Goal: Transaction & Acquisition: Purchase product/service

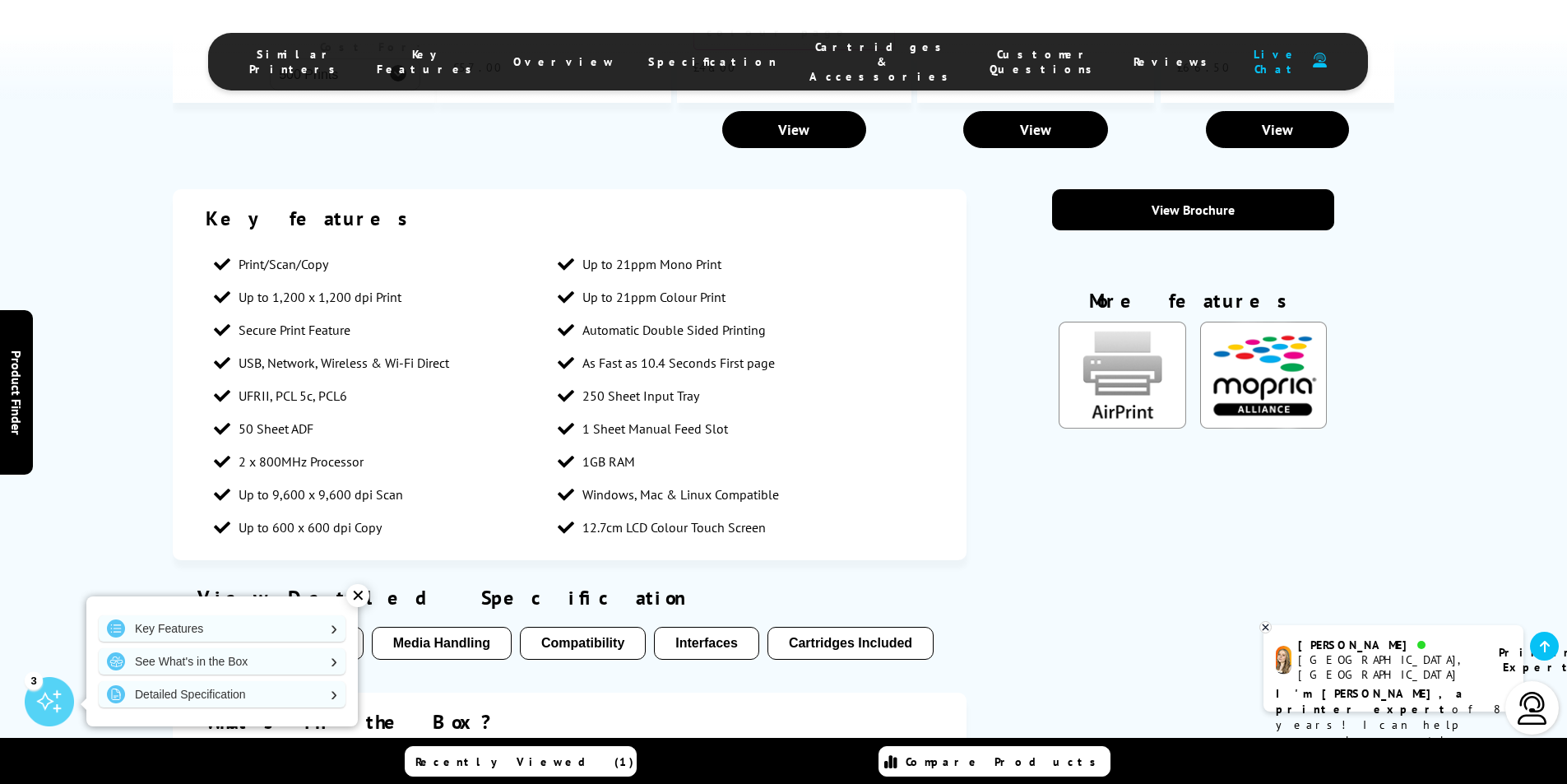
scroll to position [2220, 0]
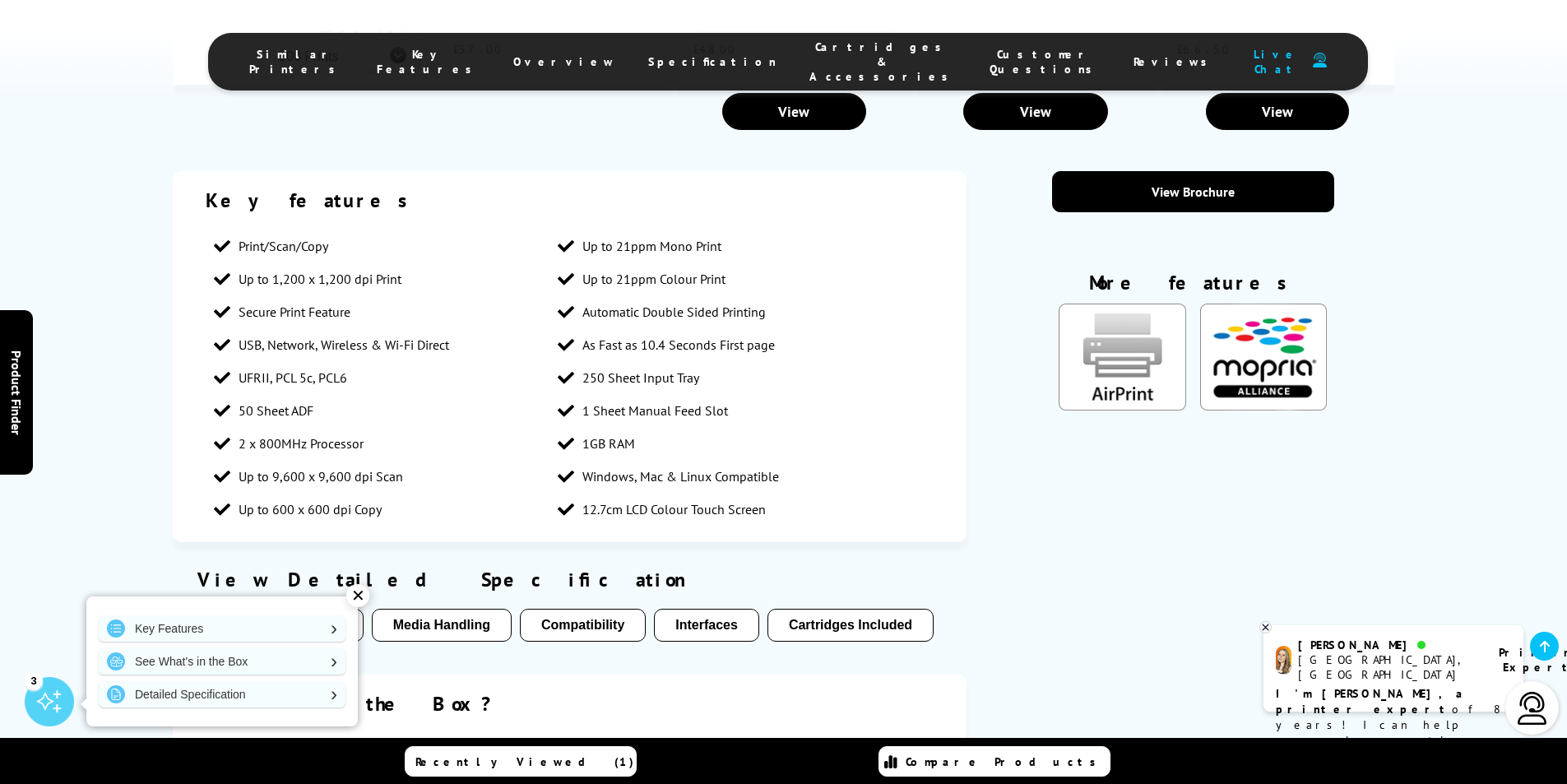
click at [356, 592] on div "✕" at bounding box center [357, 595] width 23 height 23
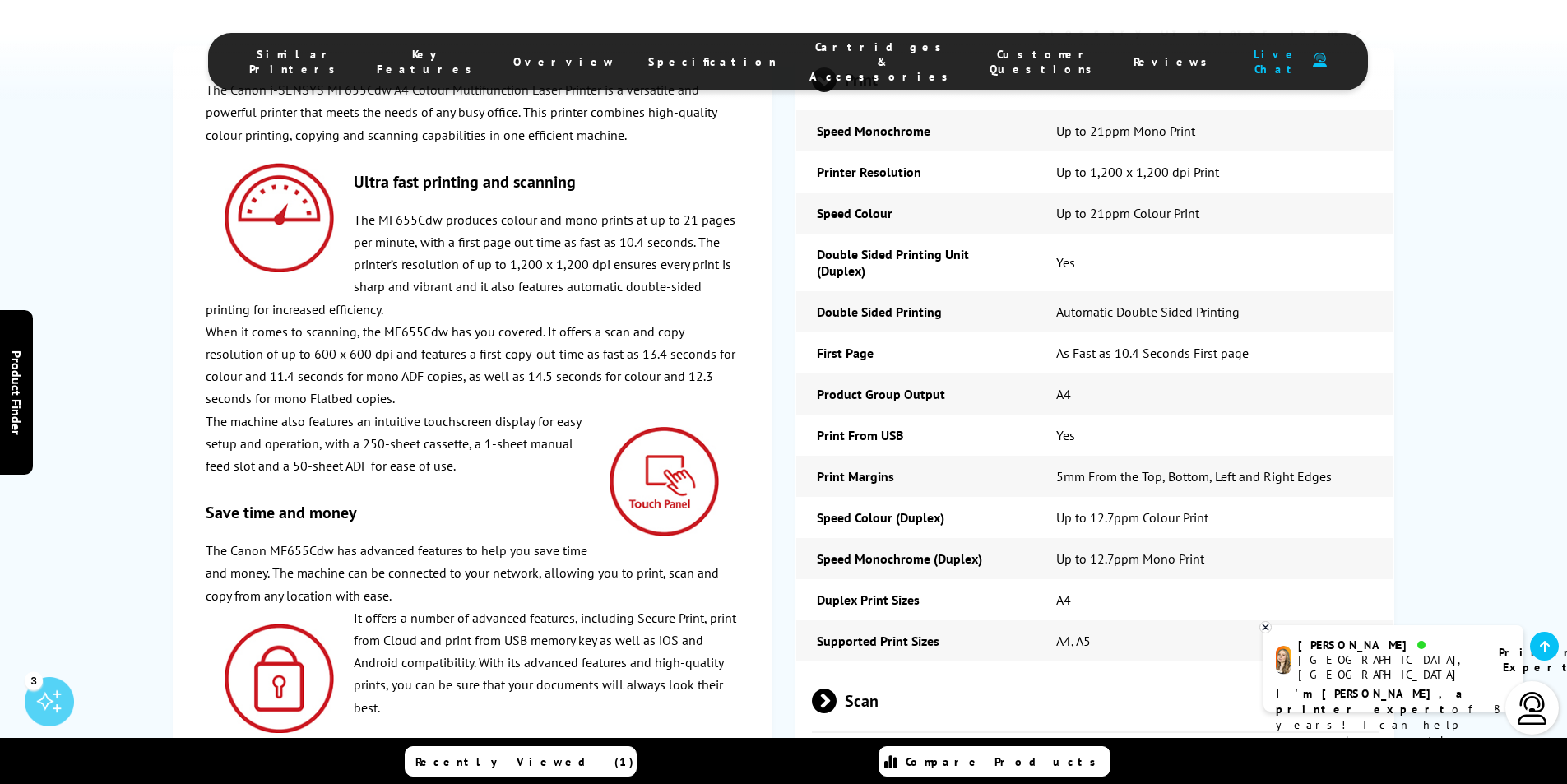
scroll to position [3701, 0]
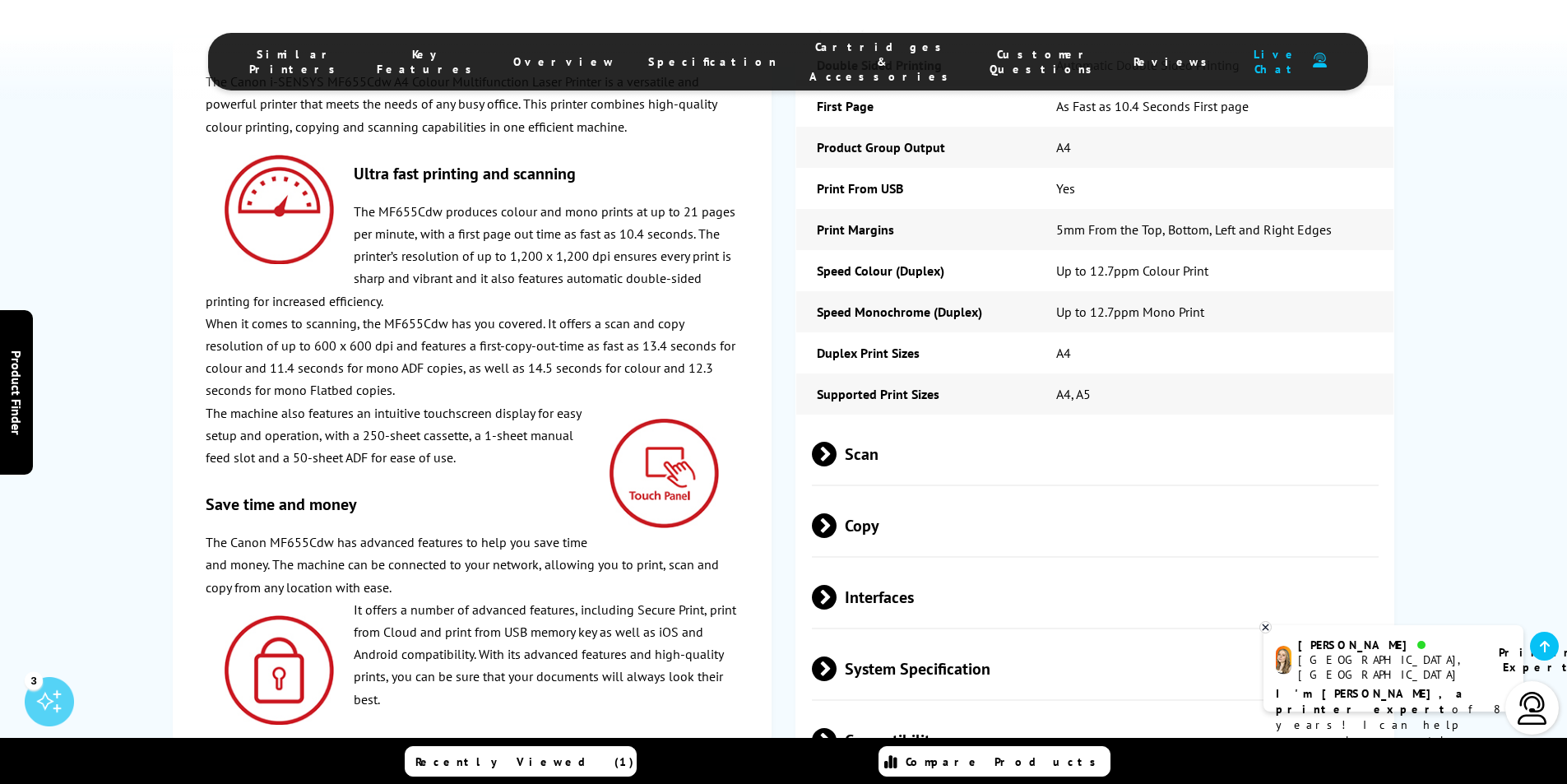
click at [837, 585] on span at bounding box center [837, 597] width 0 height 25
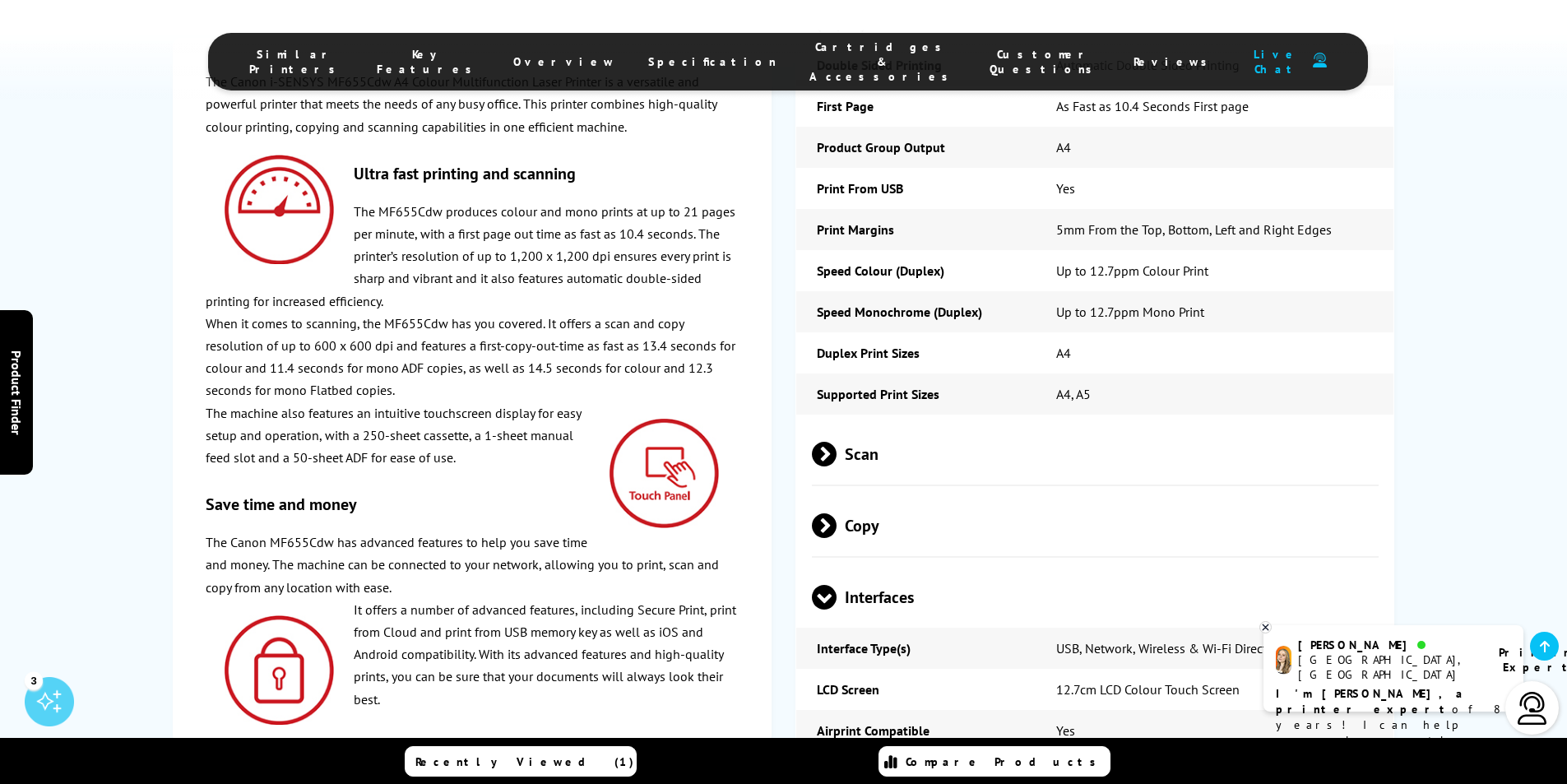
click at [831, 609] on span at bounding box center [824, 609] width 25 height 0
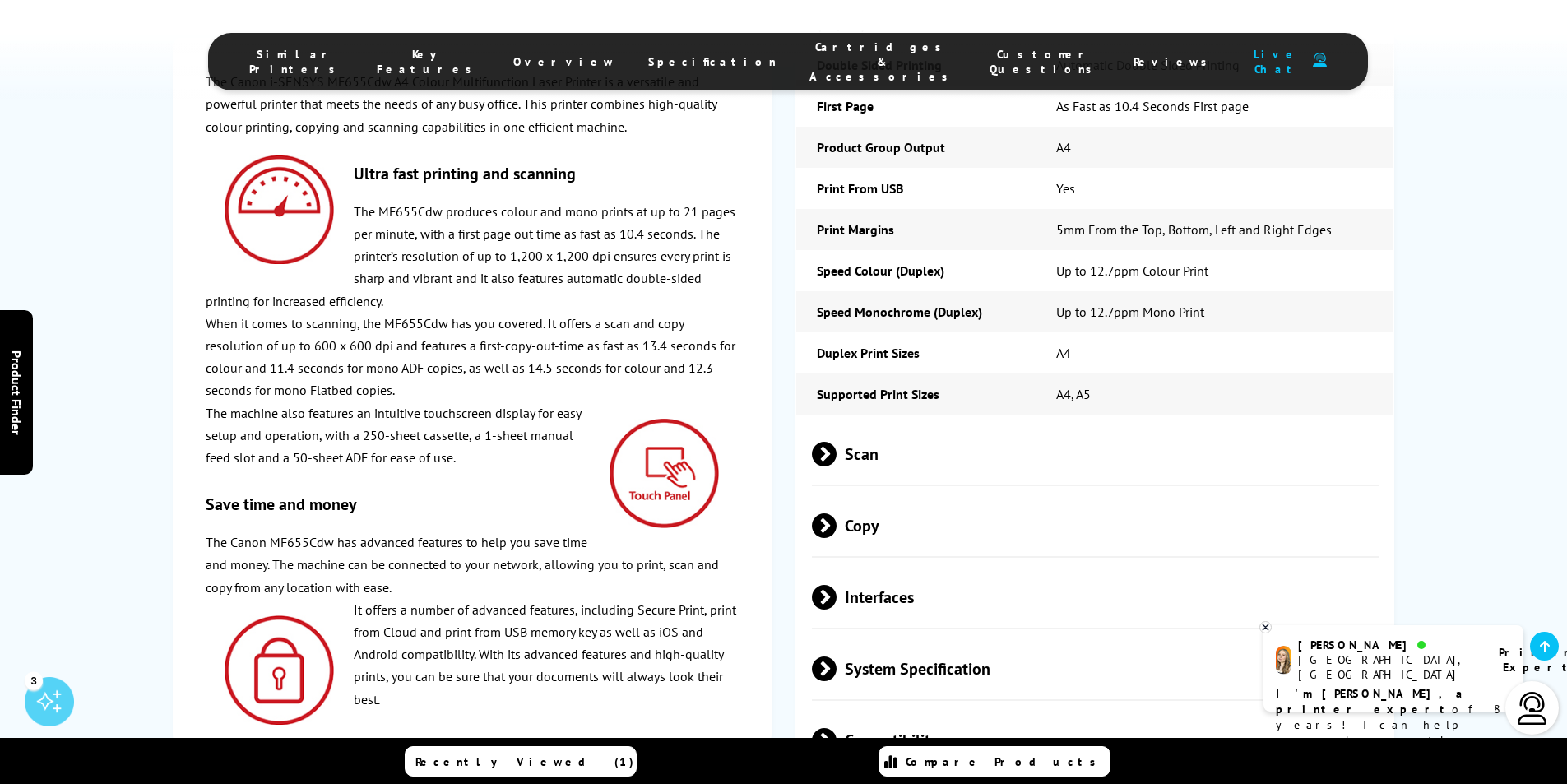
click at [826, 637] on span "System Specification" at bounding box center [1095, 668] width 567 height 61
click at [812, 681] on span at bounding box center [824, 681] width 25 height 0
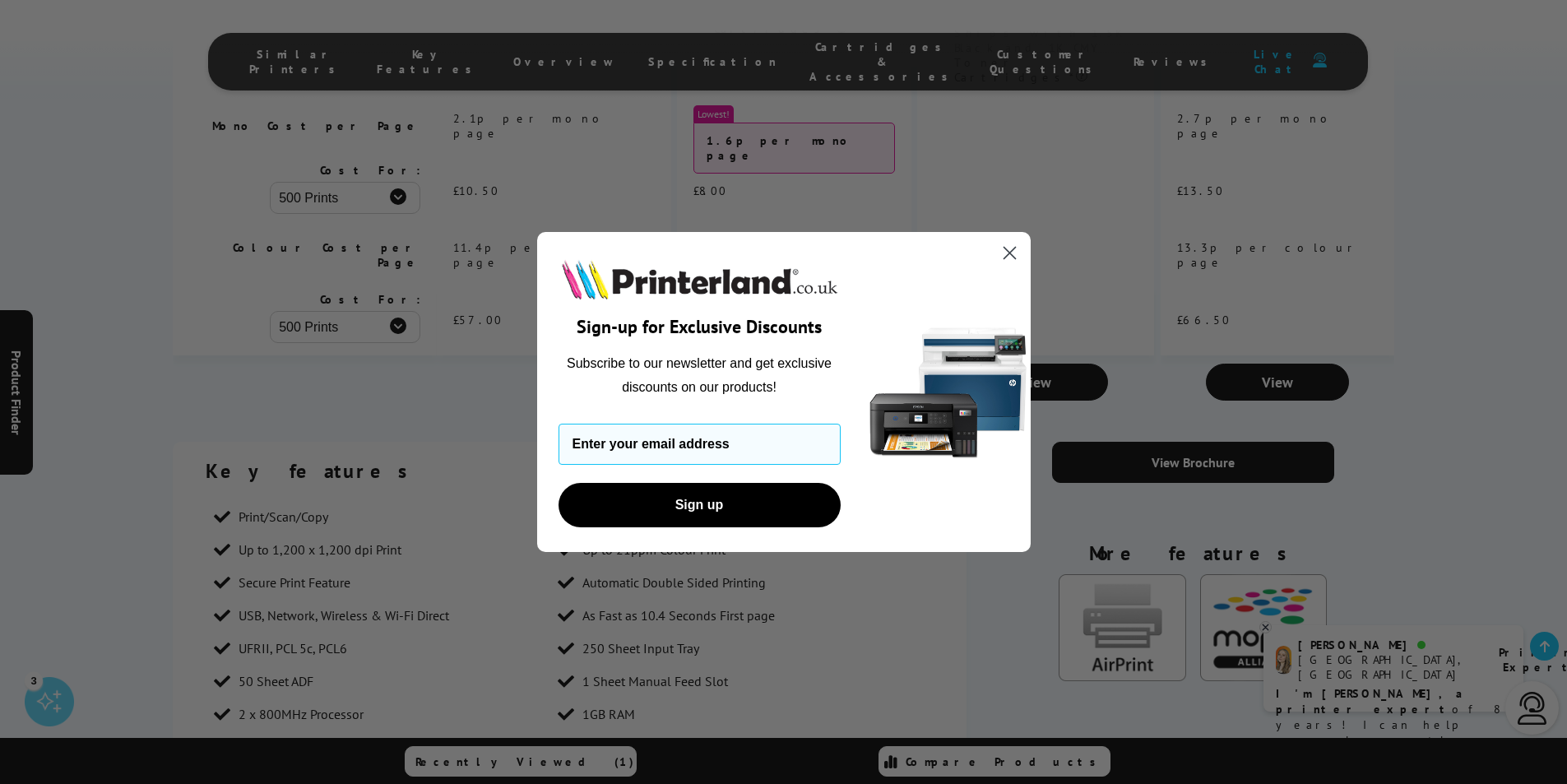
scroll to position [1727, 0]
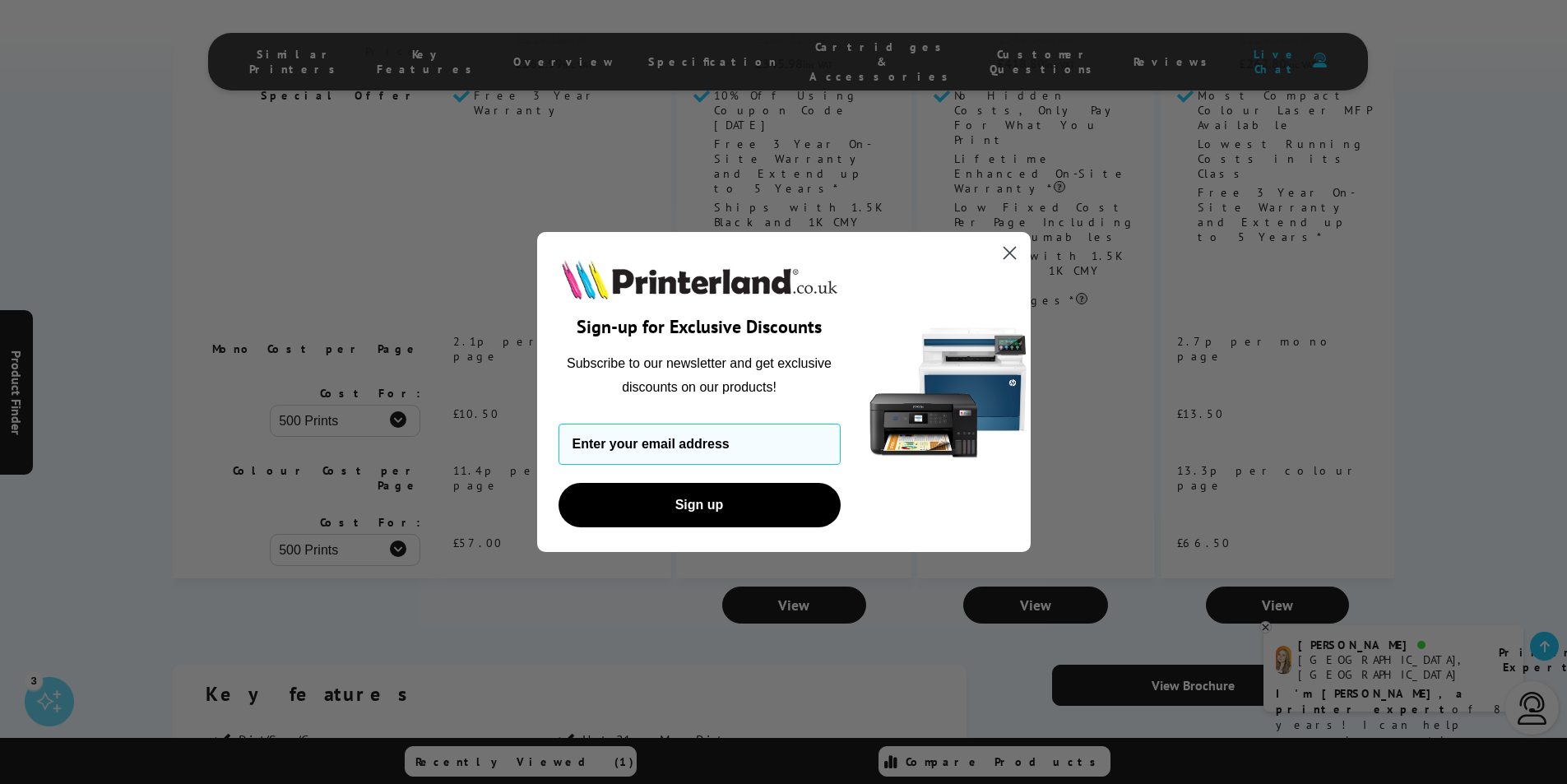
click at [1003, 252] on circle "Close dialog" at bounding box center [1008, 253] width 27 height 27
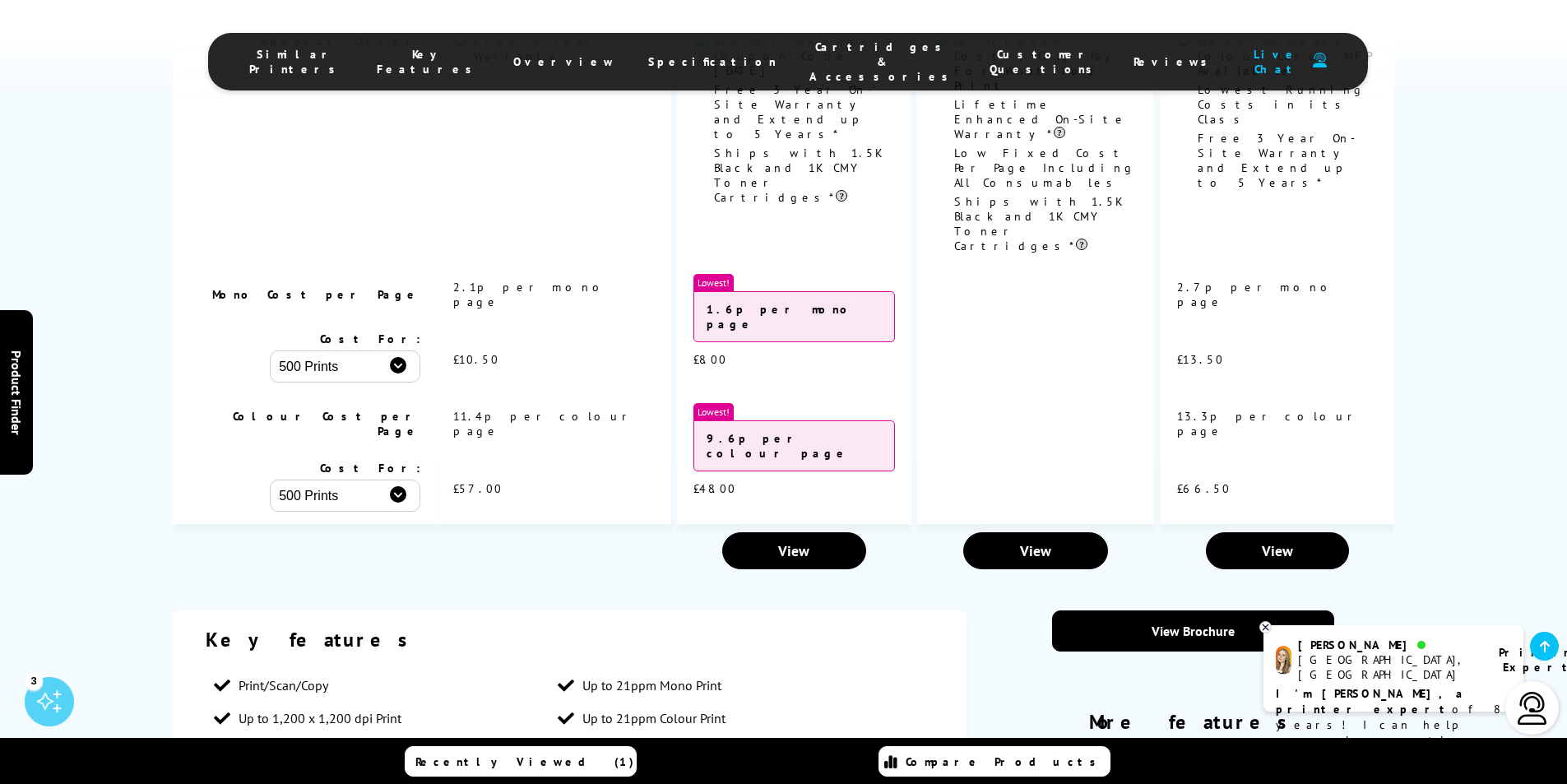
scroll to position [1809, 0]
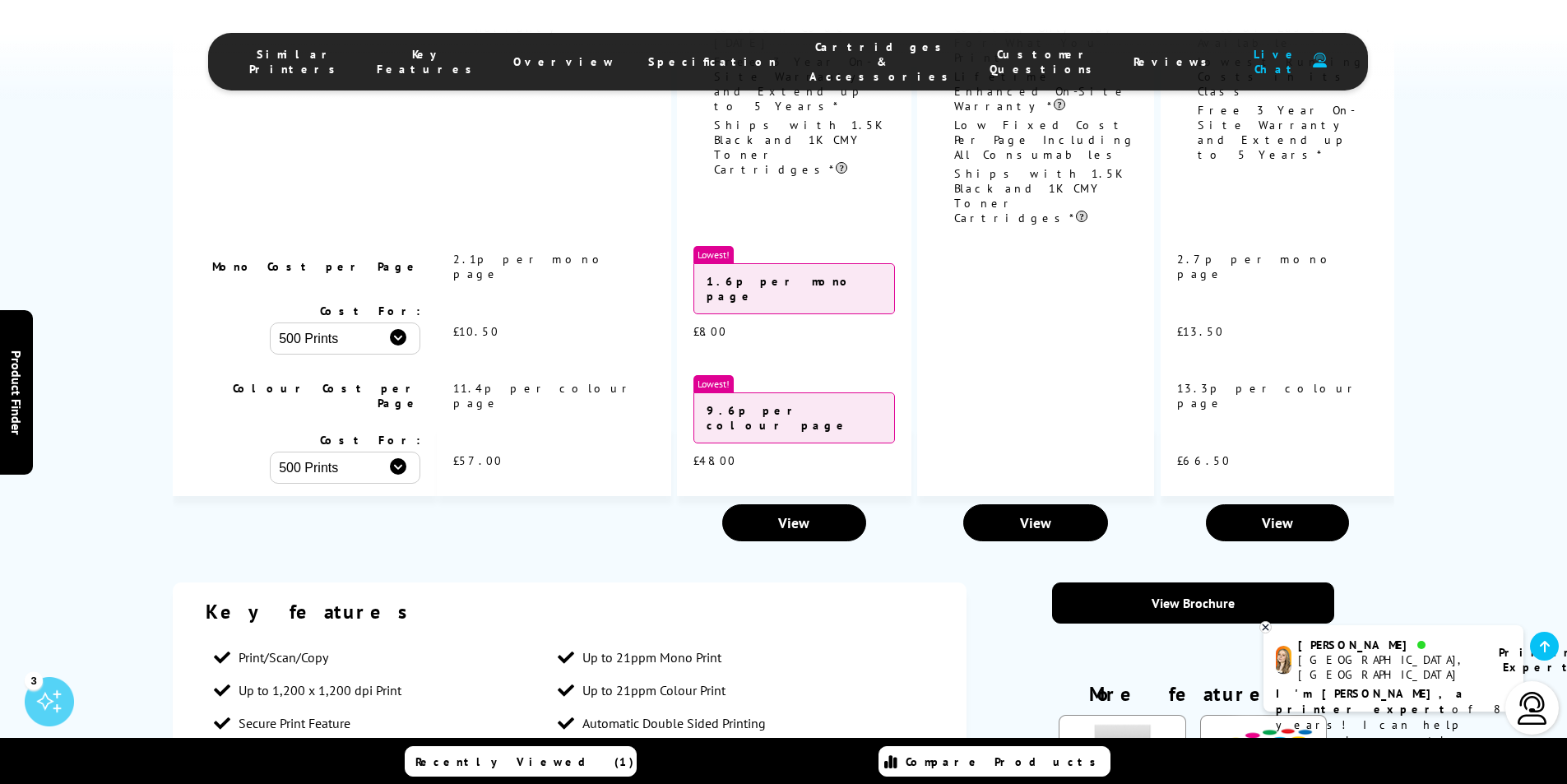
click at [387, 322] on select "500 Prints 1000 Prints 2000 Prints" at bounding box center [344, 338] width 150 height 32
select select "2000"
click at [270, 322] on select "500 Prints 1000 Prints 2000 Prints" at bounding box center [344, 338] width 150 height 32
click at [369, 451] on select "500 Prints 1000 Prints 2000 Prints" at bounding box center [344, 467] width 150 height 32
select select "2000"
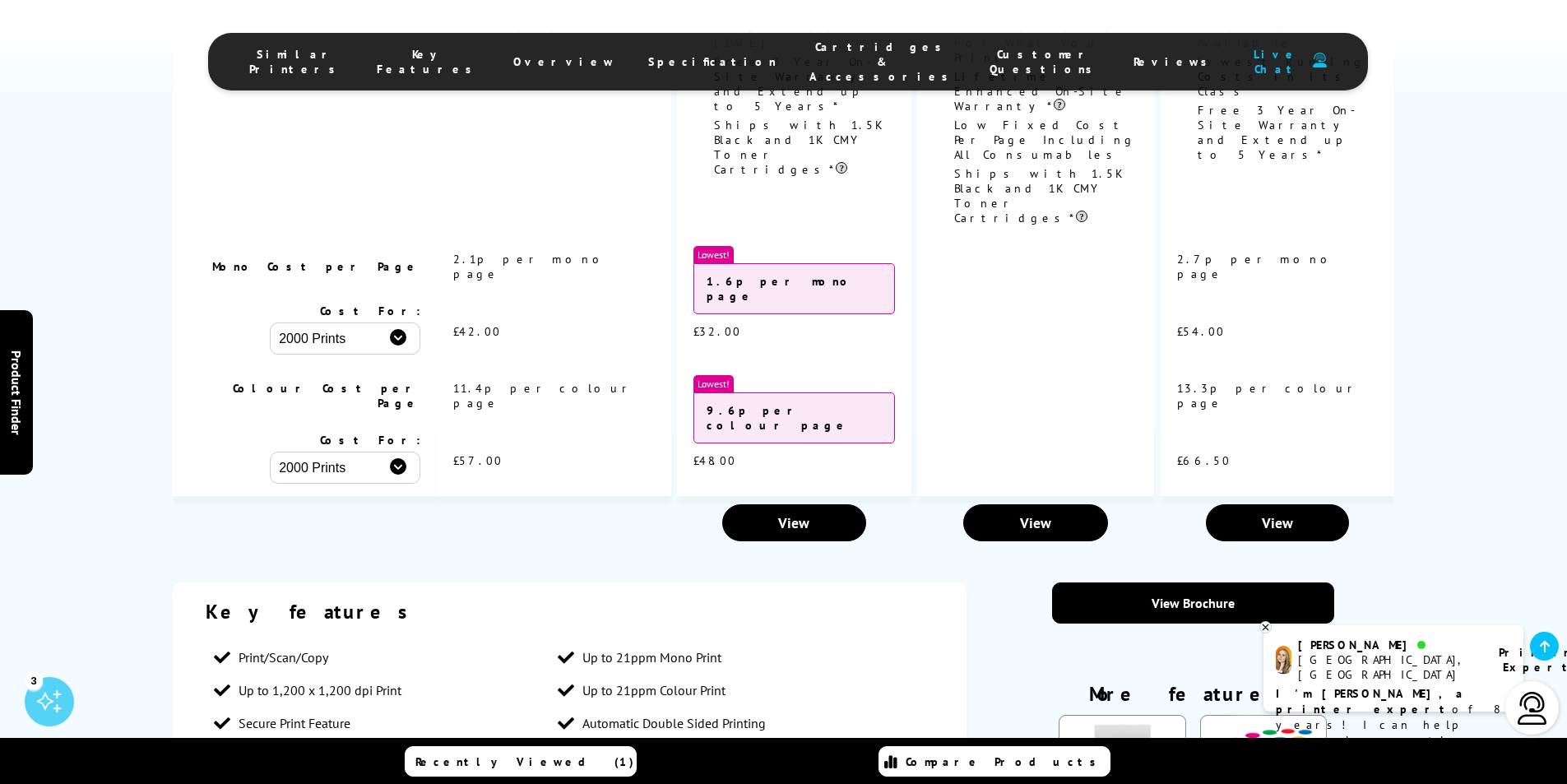
click at [270, 451] on select "500 Prints 1000 Prints 2000 Prints" at bounding box center [344, 467] width 150 height 32
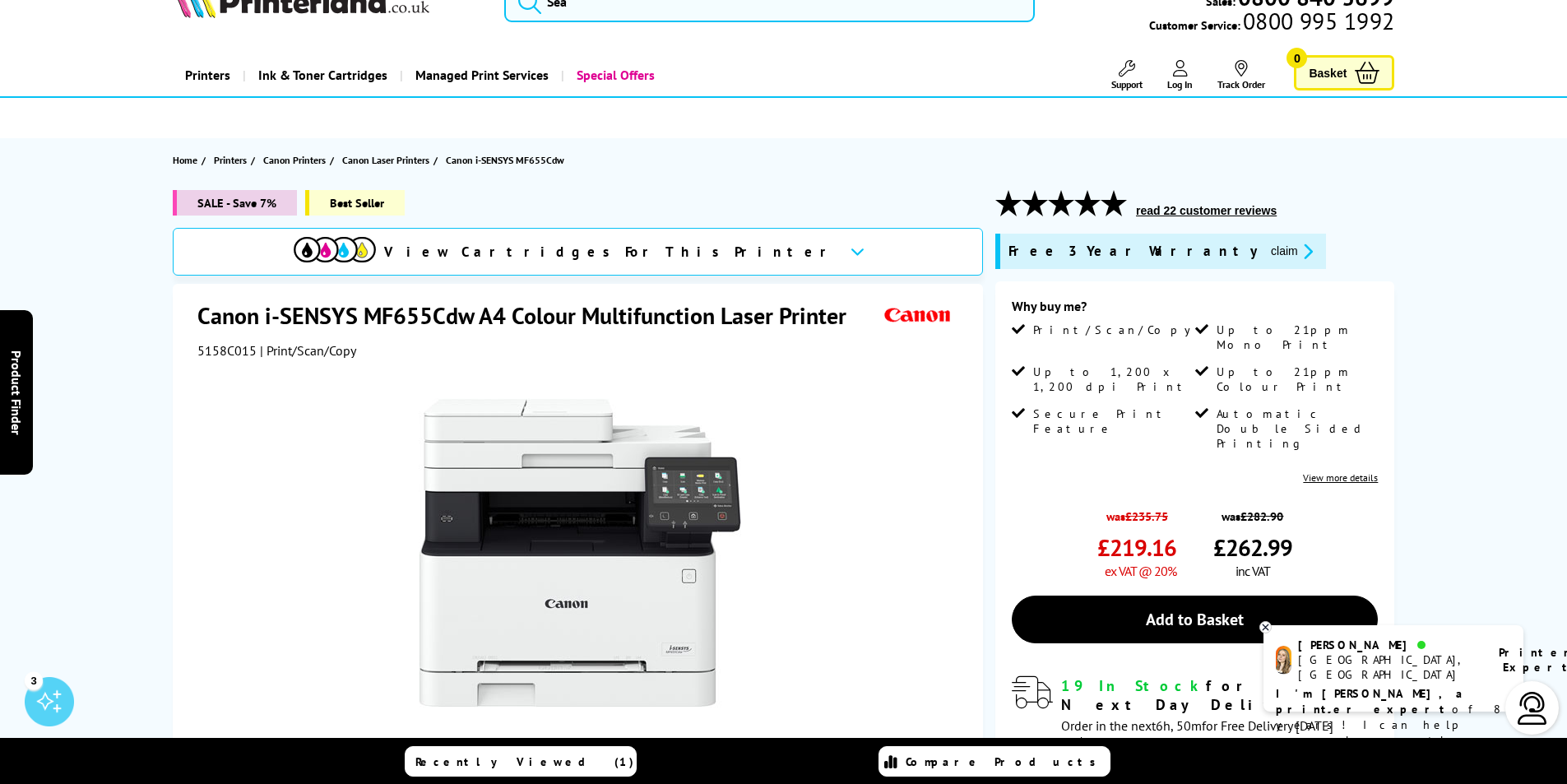
scroll to position [0, 0]
